Goal: Find specific page/section: Find specific page/section

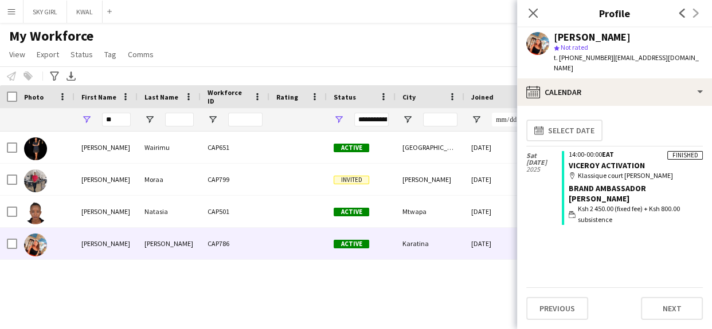
type input "*"
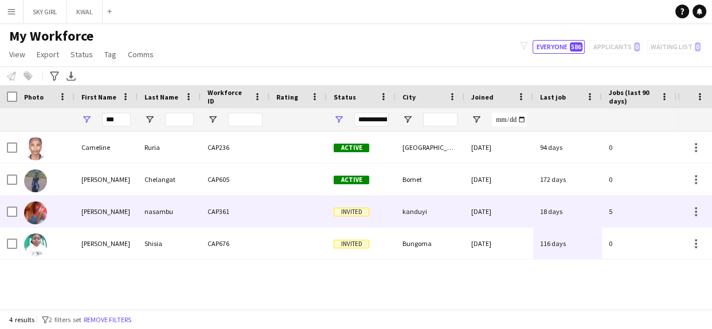
type input "***"
click at [241, 212] on div "CAP361" at bounding box center [235, 212] width 69 height 32
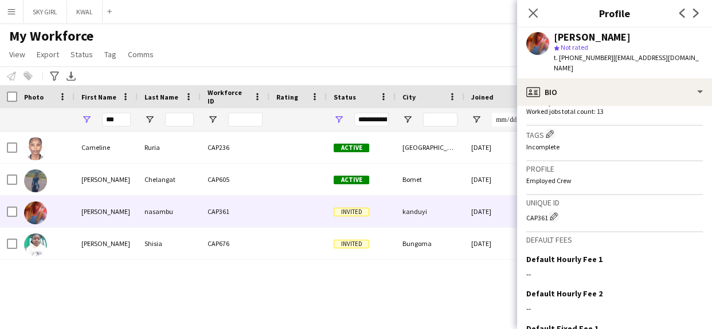
scroll to position [449, 0]
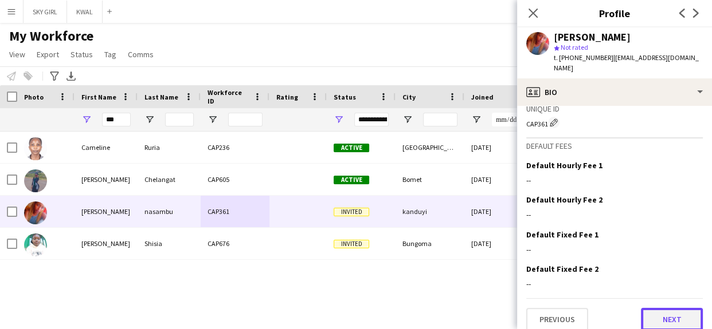
click at [650, 308] on button "Next" at bounding box center [672, 319] width 62 height 23
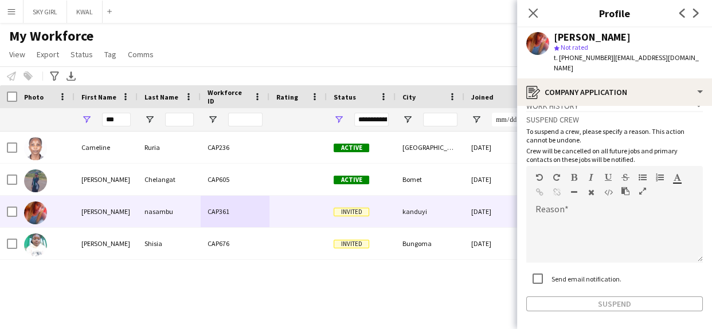
scroll to position [53, 0]
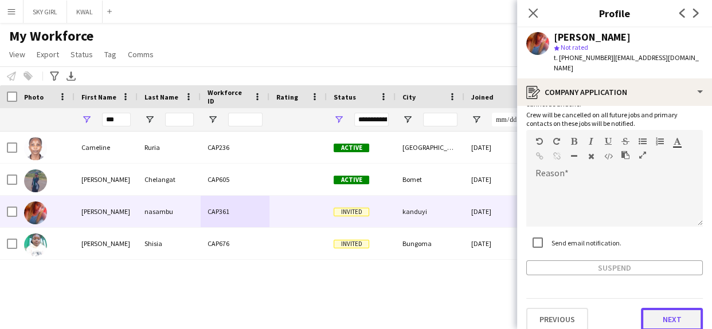
click at [647, 308] on button "Next" at bounding box center [672, 319] width 62 height 23
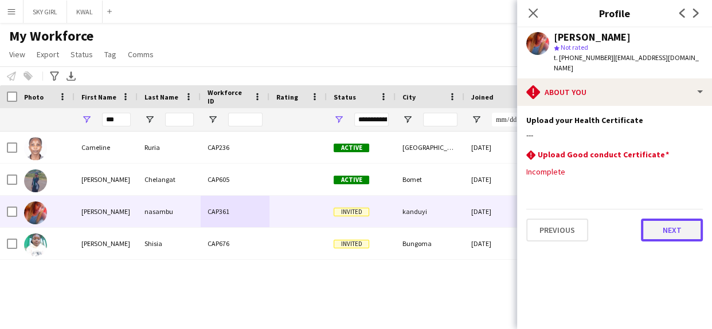
click at [654, 222] on button "Next" at bounding box center [672, 230] width 62 height 23
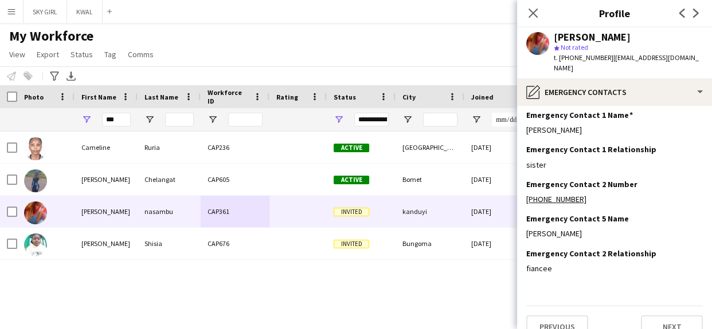
scroll to position [46, 0]
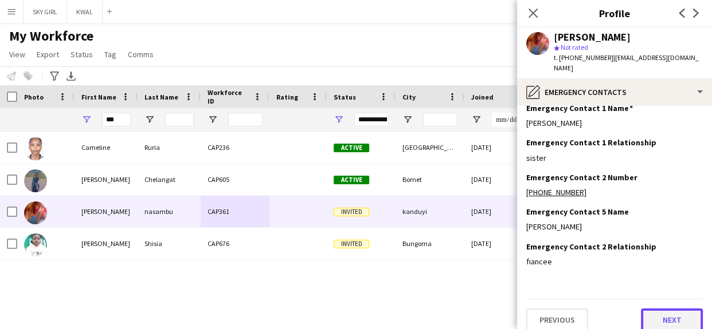
click at [647, 309] on button "Next" at bounding box center [672, 320] width 62 height 23
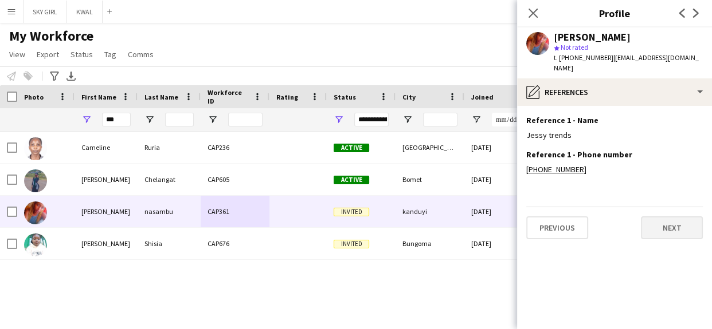
scroll to position [0, 0]
click at [650, 218] on button "Next" at bounding box center [672, 228] width 62 height 23
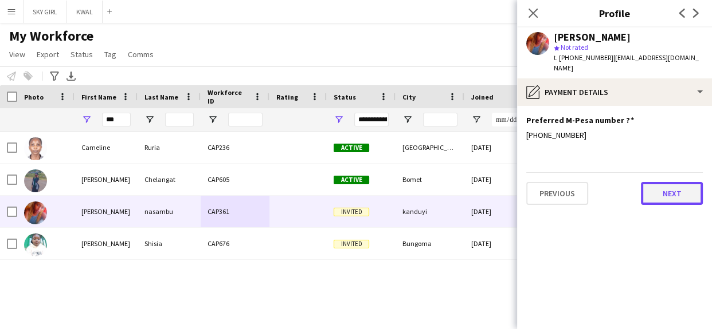
click at [658, 186] on button "Next" at bounding box center [672, 193] width 62 height 23
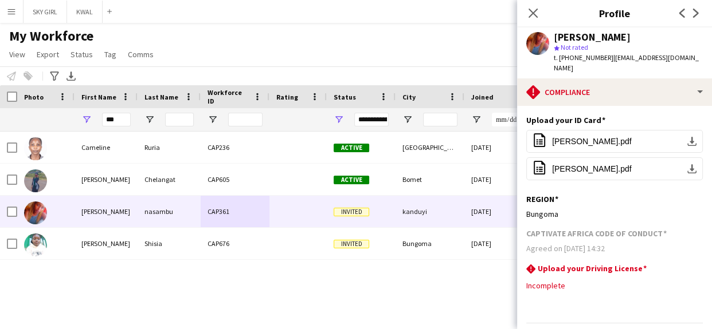
scroll to position [24, 0]
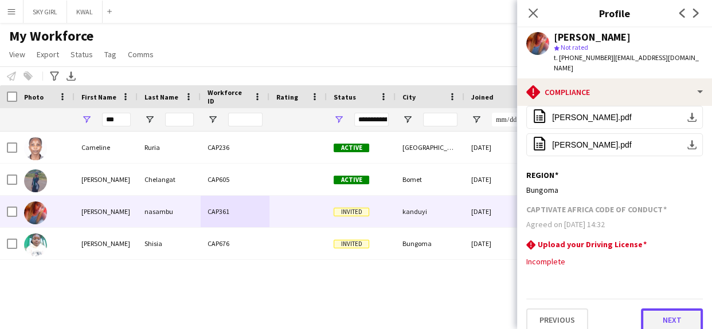
click at [642, 309] on button "Next" at bounding box center [672, 320] width 62 height 23
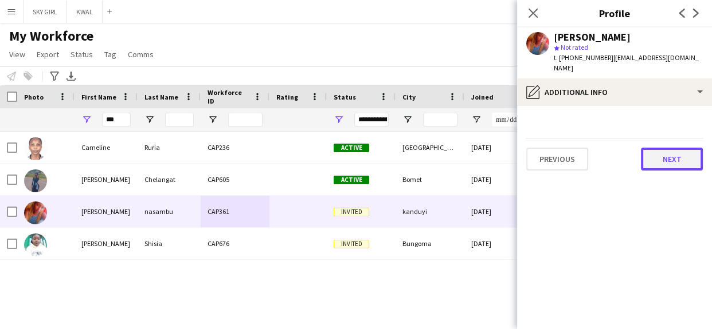
click at [654, 148] on button "Next" at bounding box center [672, 159] width 62 height 23
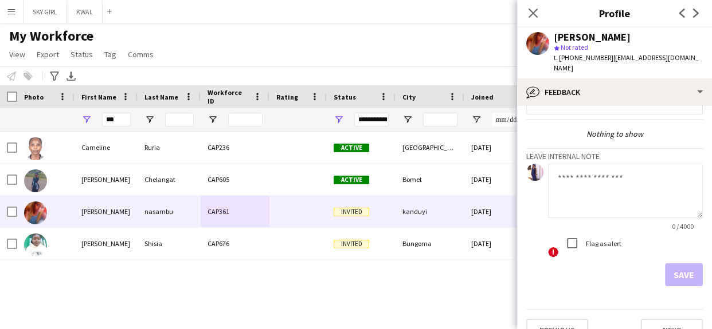
scroll to position [40, 0]
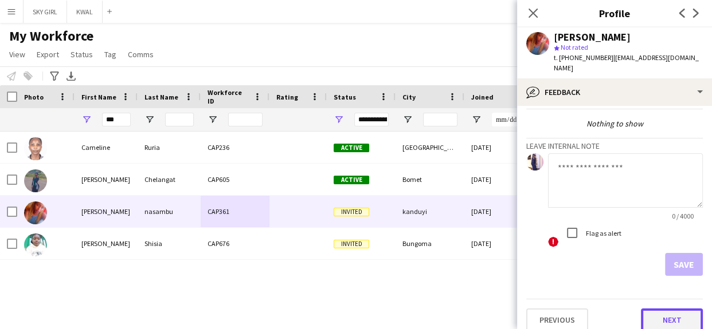
click at [646, 309] on button "Next" at bounding box center [672, 320] width 62 height 23
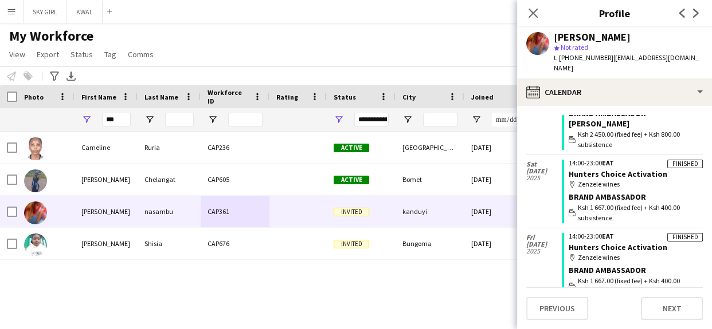
scroll to position [152, 0]
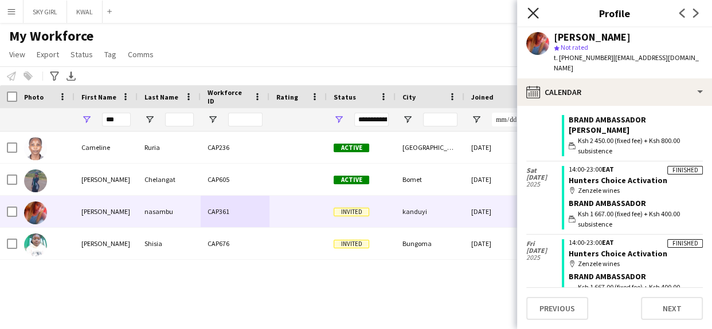
click at [532, 11] on icon "Close pop-in" at bounding box center [532, 12] width 11 height 11
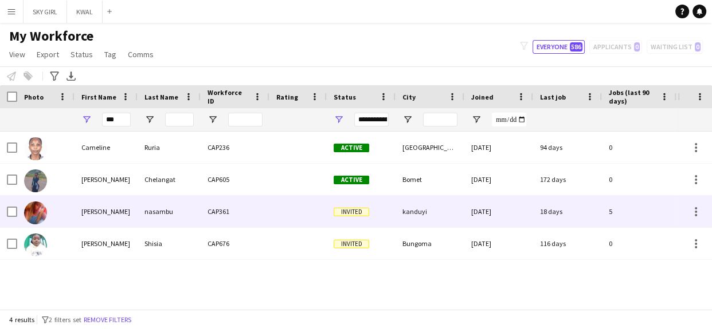
click at [250, 206] on div "CAP361" at bounding box center [235, 212] width 69 height 32
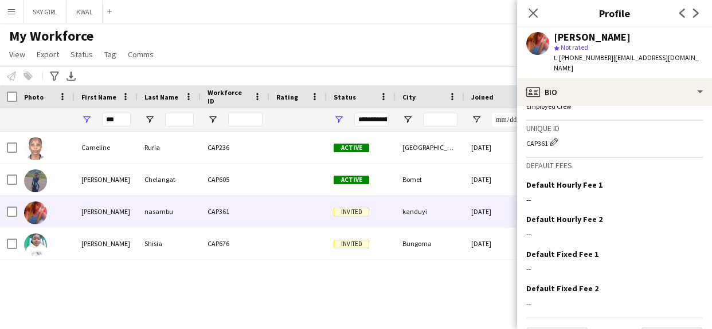
scroll to position [449, 0]
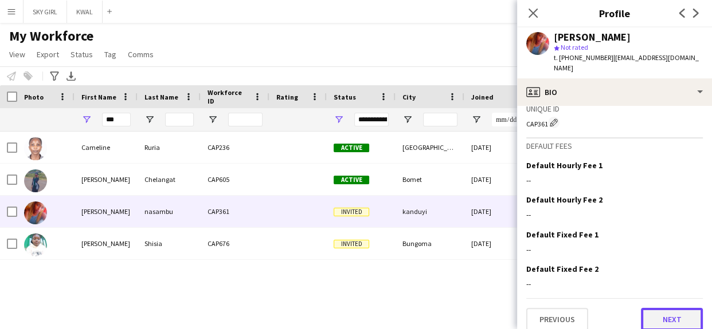
click at [649, 308] on button "Next" at bounding box center [672, 319] width 62 height 23
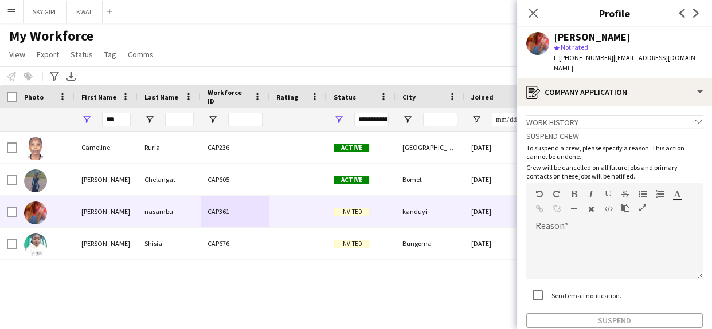
scroll to position [53, 0]
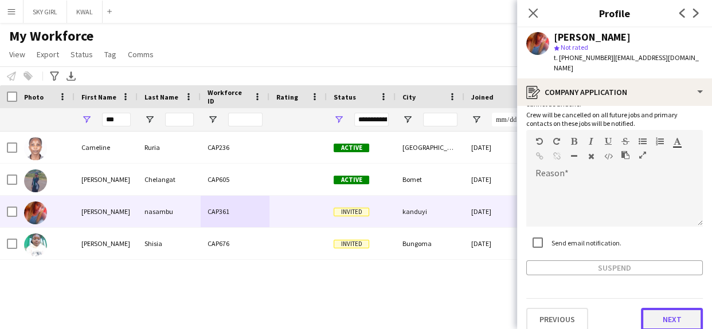
click at [651, 309] on button "Next" at bounding box center [672, 319] width 62 height 23
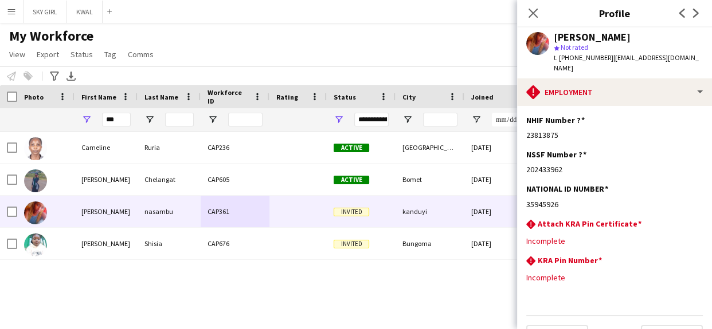
scroll to position [17, 0]
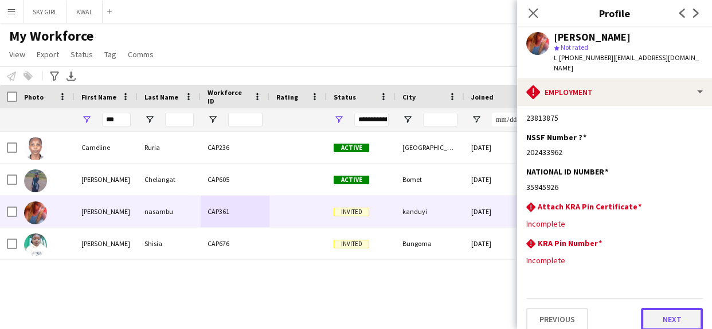
click at [643, 308] on button "Next" at bounding box center [672, 319] width 62 height 23
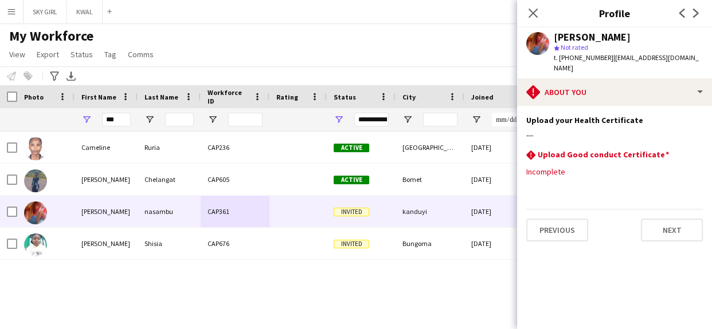
scroll to position [0, 0]
click at [651, 223] on button "Next" at bounding box center [672, 230] width 62 height 23
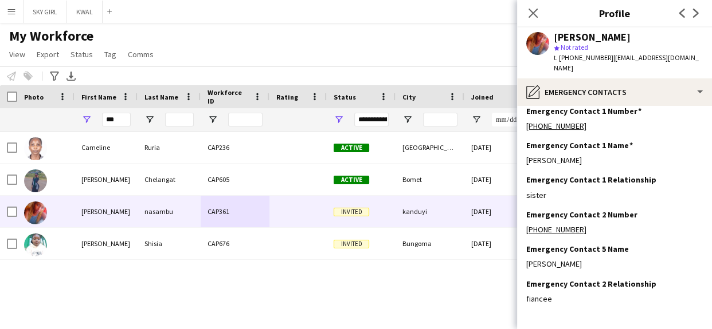
scroll to position [46, 0]
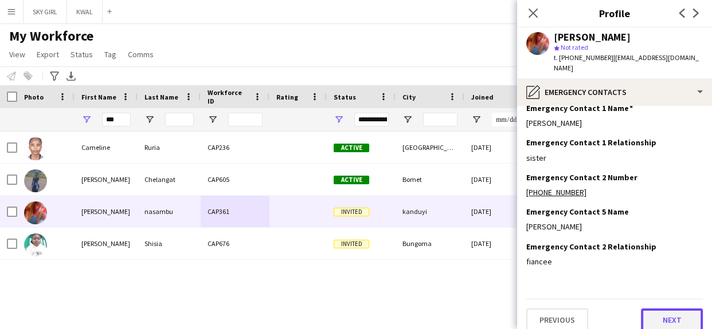
click at [653, 309] on button "Next" at bounding box center [672, 320] width 62 height 23
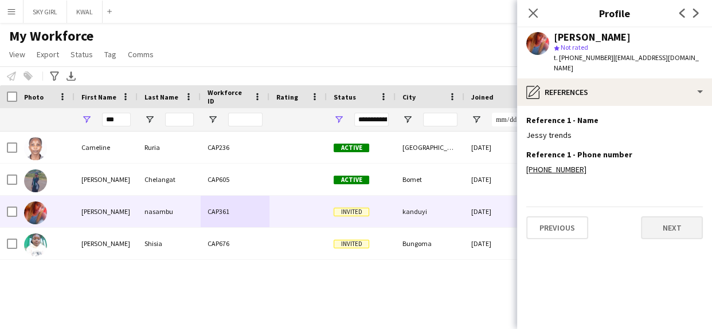
scroll to position [0, 0]
click at [659, 221] on button "Next" at bounding box center [672, 228] width 62 height 23
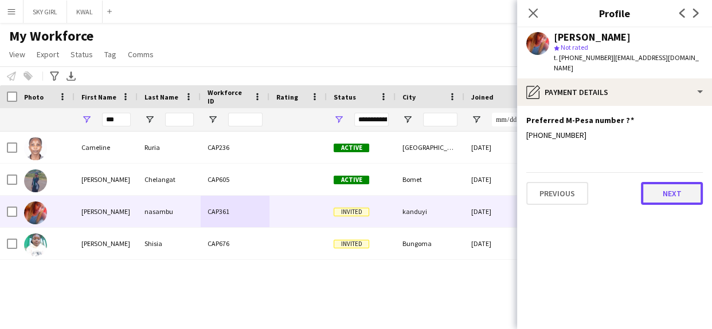
click at [659, 185] on button "Next" at bounding box center [672, 193] width 62 height 23
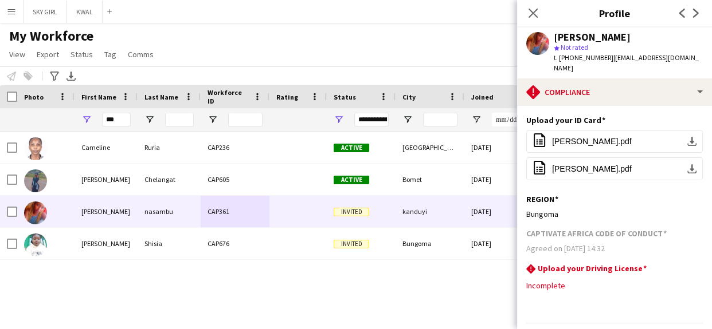
scroll to position [24, 0]
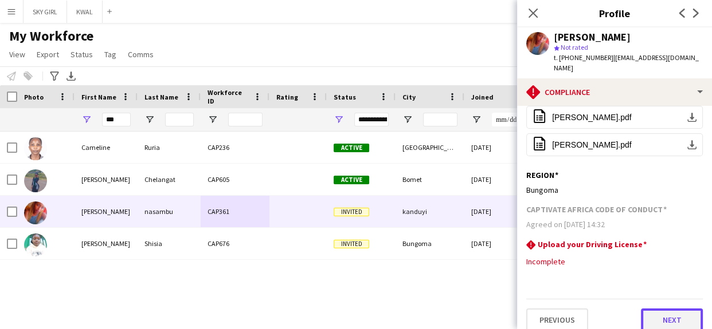
click at [646, 309] on button "Next" at bounding box center [672, 320] width 62 height 23
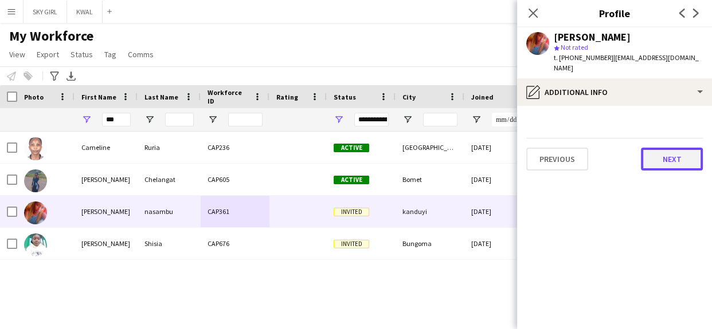
click at [658, 148] on button "Next" at bounding box center [672, 159] width 62 height 23
click at [657, 148] on button "Next" at bounding box center [672, 159] width 62 height 23
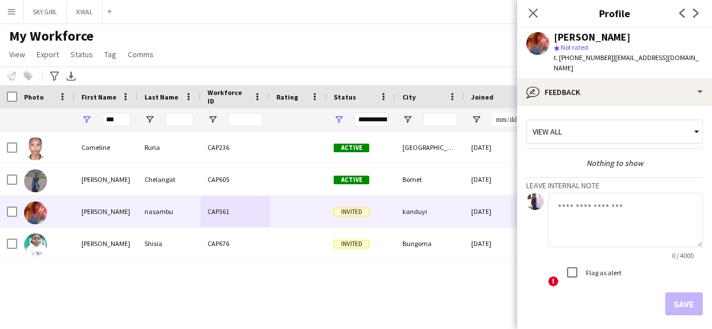
scroll to position [40, 0]
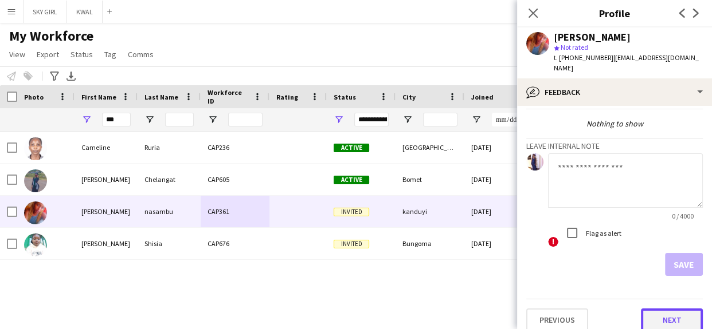
click at [643, 309] on button "Next" at bounding box center [672, 320] width 62 height 23
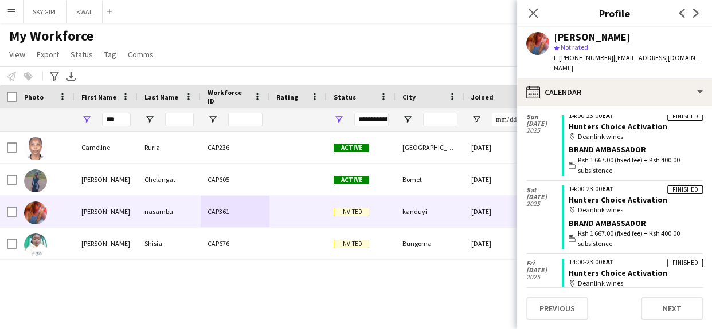
scroll to position [372, 0]
